Goal: Information Seeking & Learning: Learn about a topic

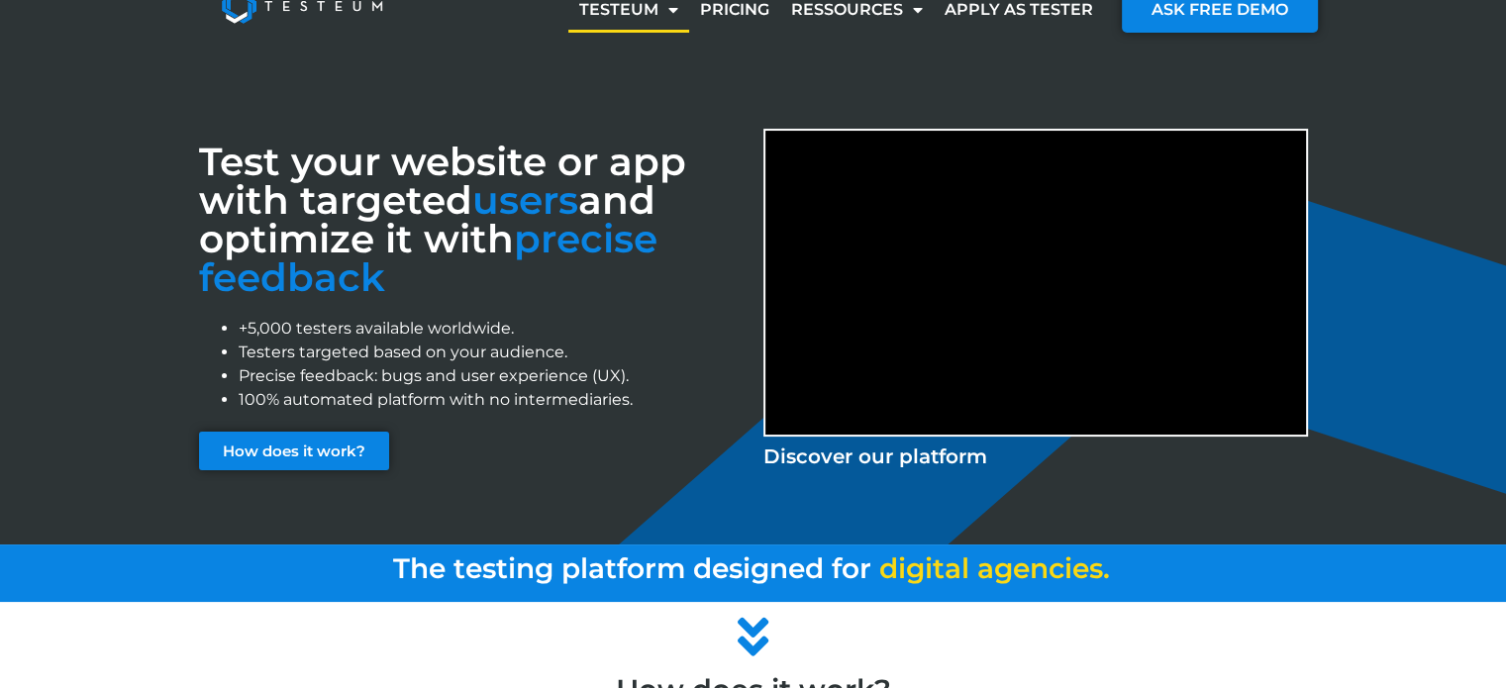
scroll to position [55, 0]
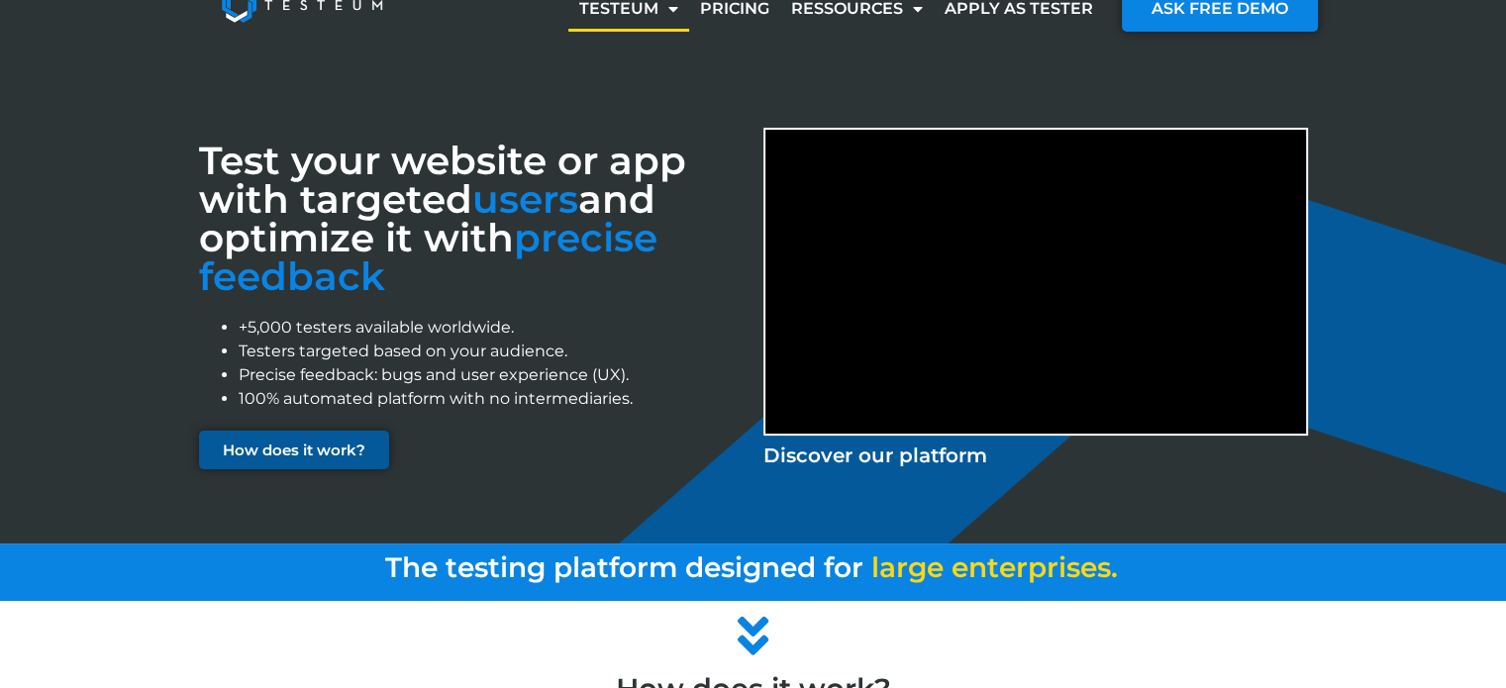
click at [299, 450] on span "How does it work?" at bounding box center [294, 450] width 143 height 15
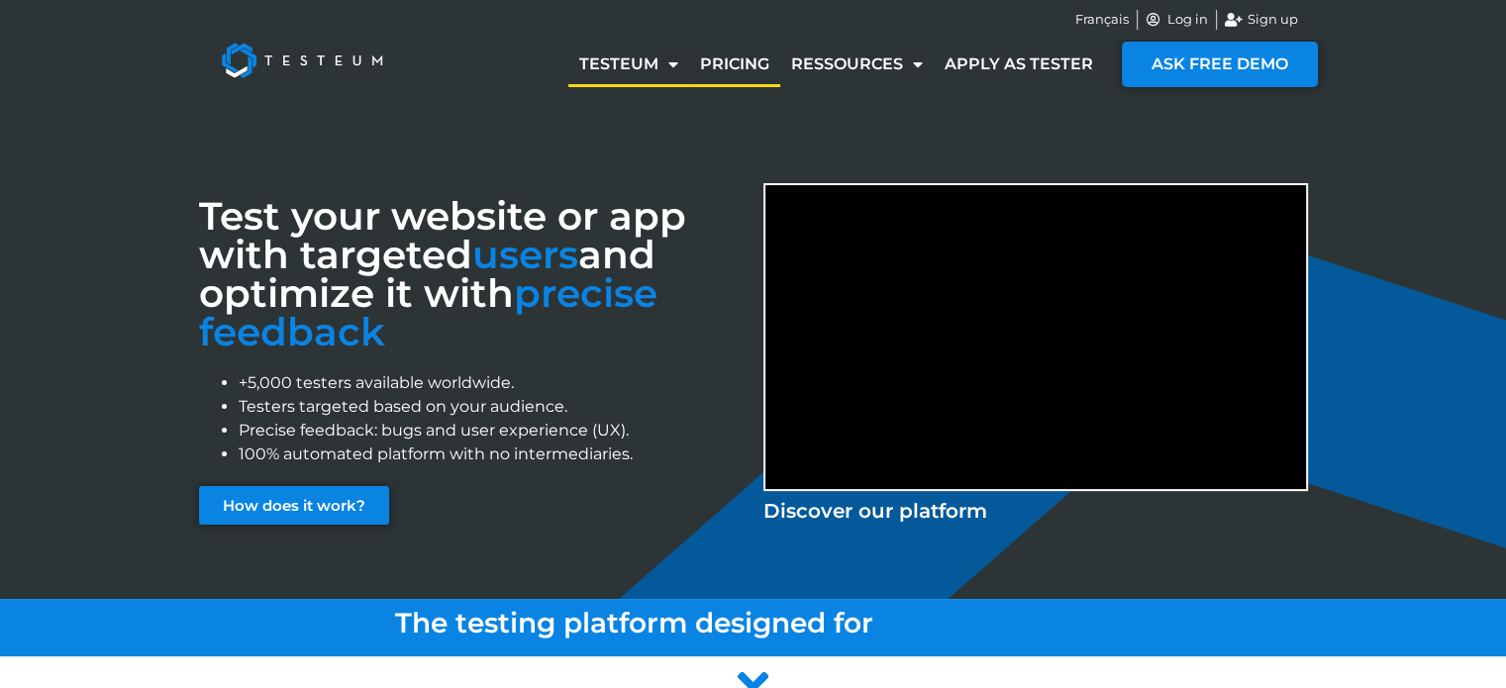
click at [727, 63] on link "Pricing" at bounding box center [734, 65] width 91 height 46
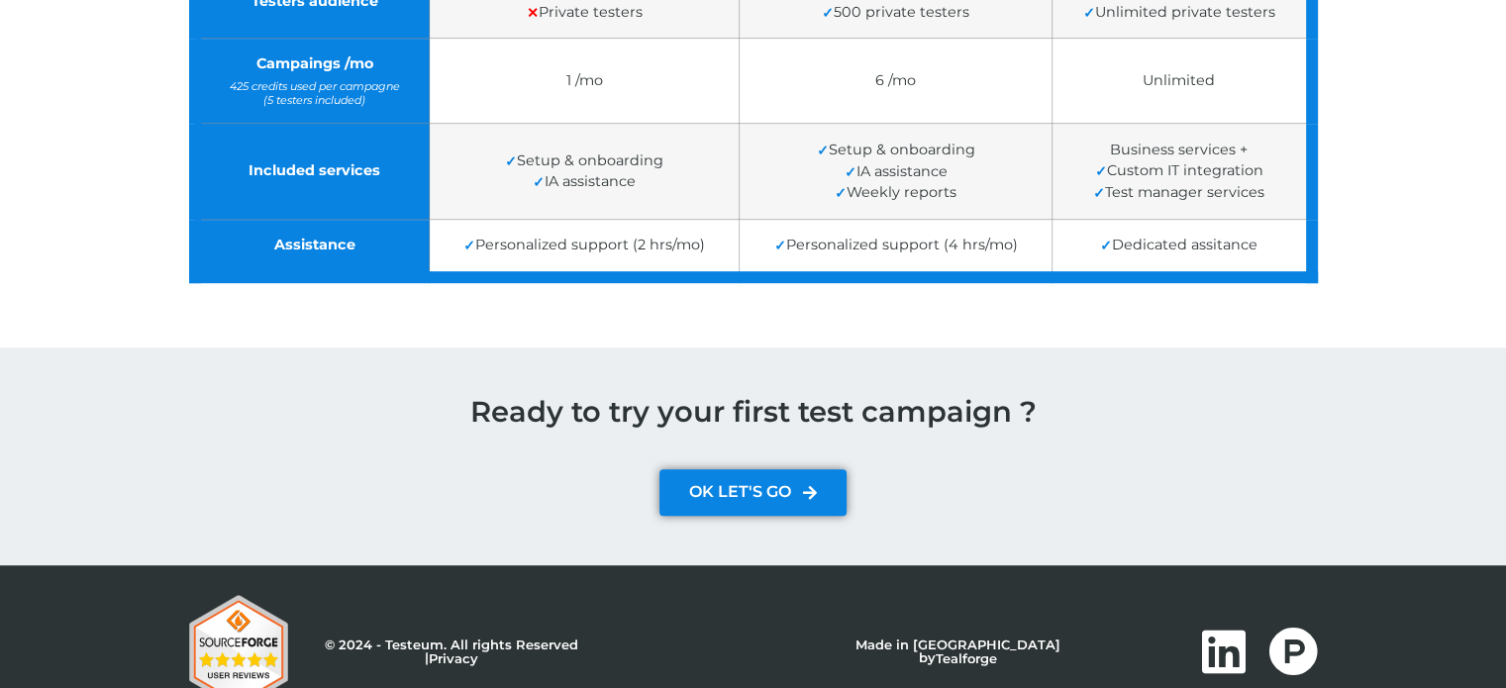
scroll to position [915, 0]
